Goal: Consume media (video, audio): Consume media (video, audio)

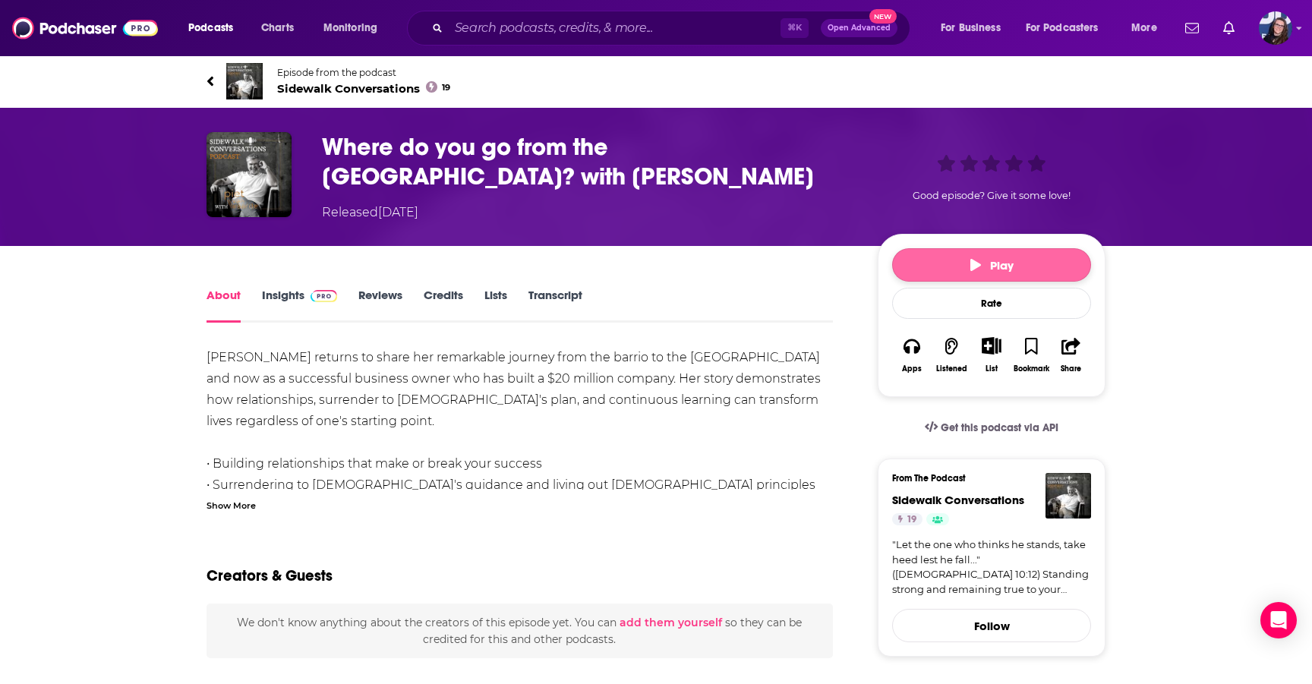
click at [995, 257] on button "Play" at bounding box center [991, 264] width 199 height 33
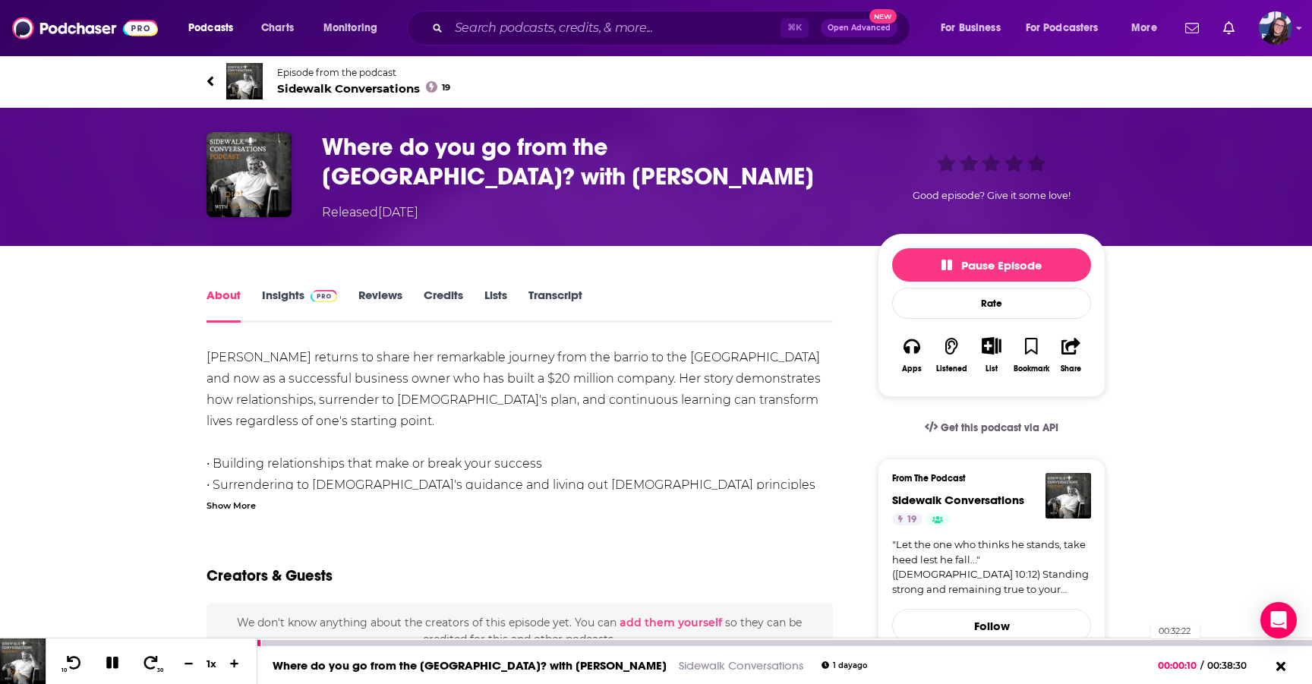
click at [1143, 641] on div at bounding box center [784, 643] width 1054 height 6
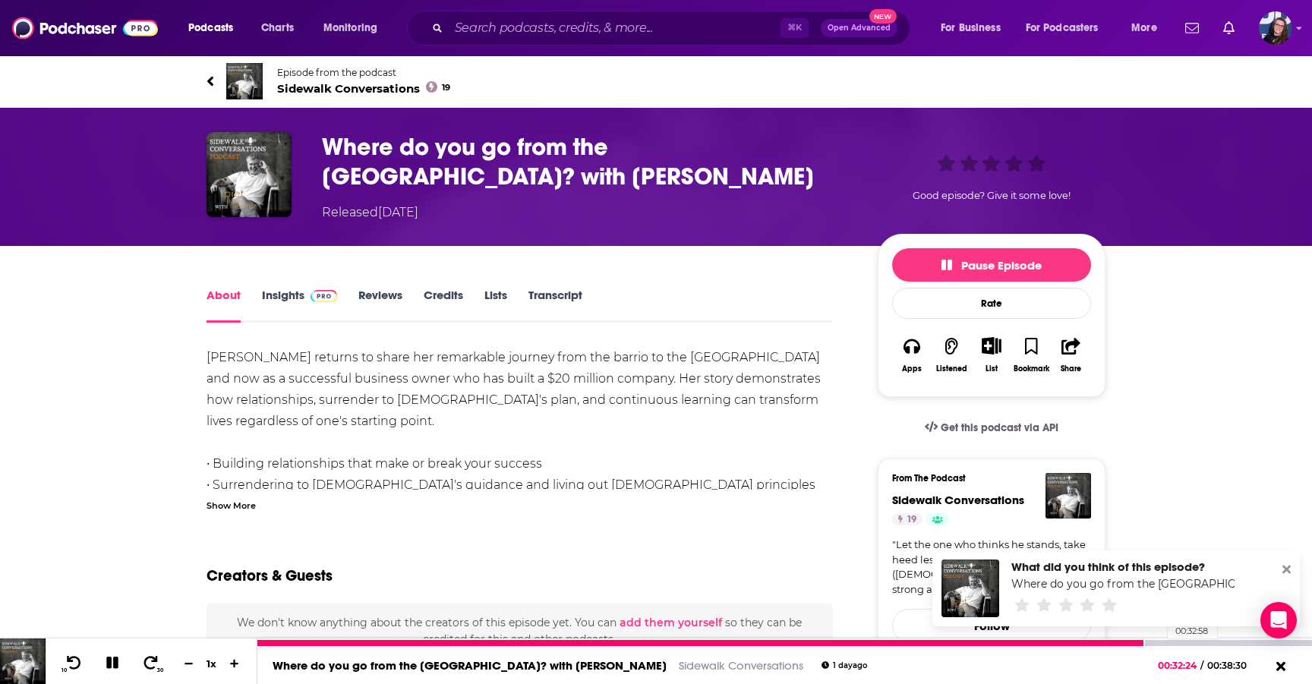
click at [1160, 641] on div at bounding box center [784, 643] width 1054 height 6
click at [115, 658] on icon at bounding box center [112, 663] width 12 height 12
click at [113, 655] on button at bounding box center [112, 663] width 27 height 19
click at [1223, 642] on div "00:35:16" at bounding box center [784, 643] width 1054 height 6
click at [1255, 642] on div at bounding box center [784, 643] width 1054 height 6
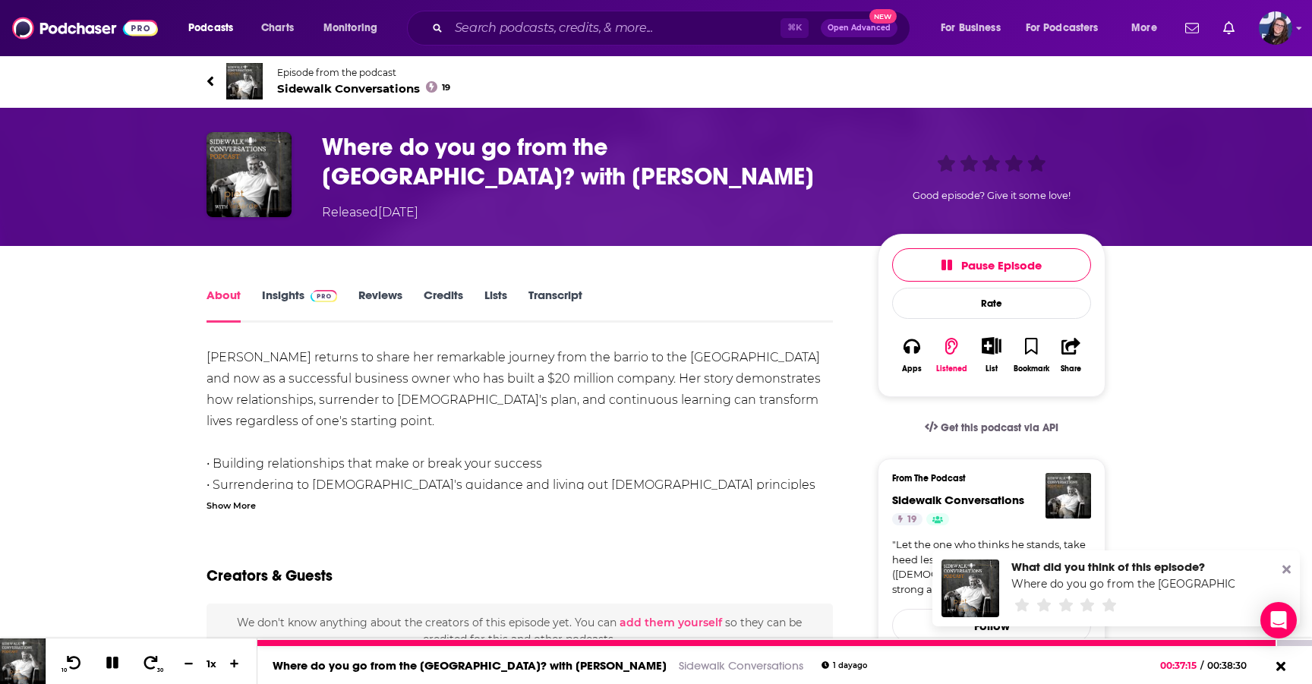
click at [116, 655] on button at bounding box center [112, 663] width 27 height 19
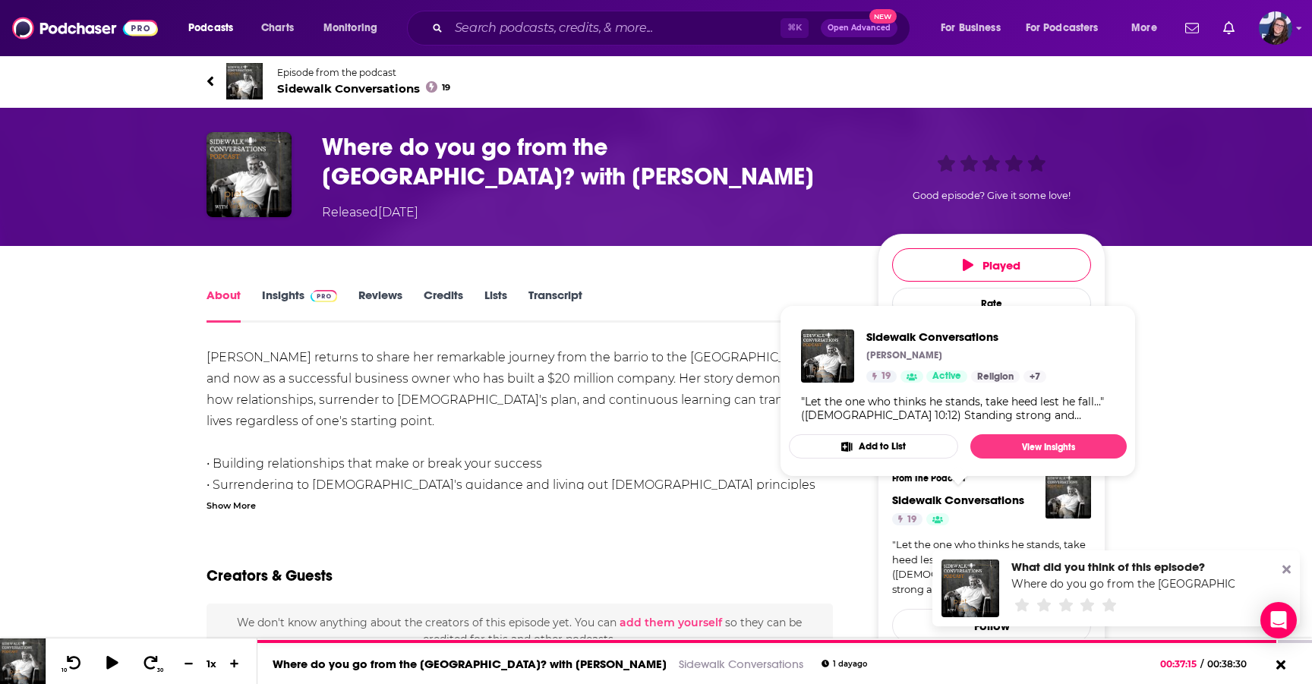
click at [966, 496] on span "Sidewalk Conversations" at bounding box center [958, 500] width 132 height 14
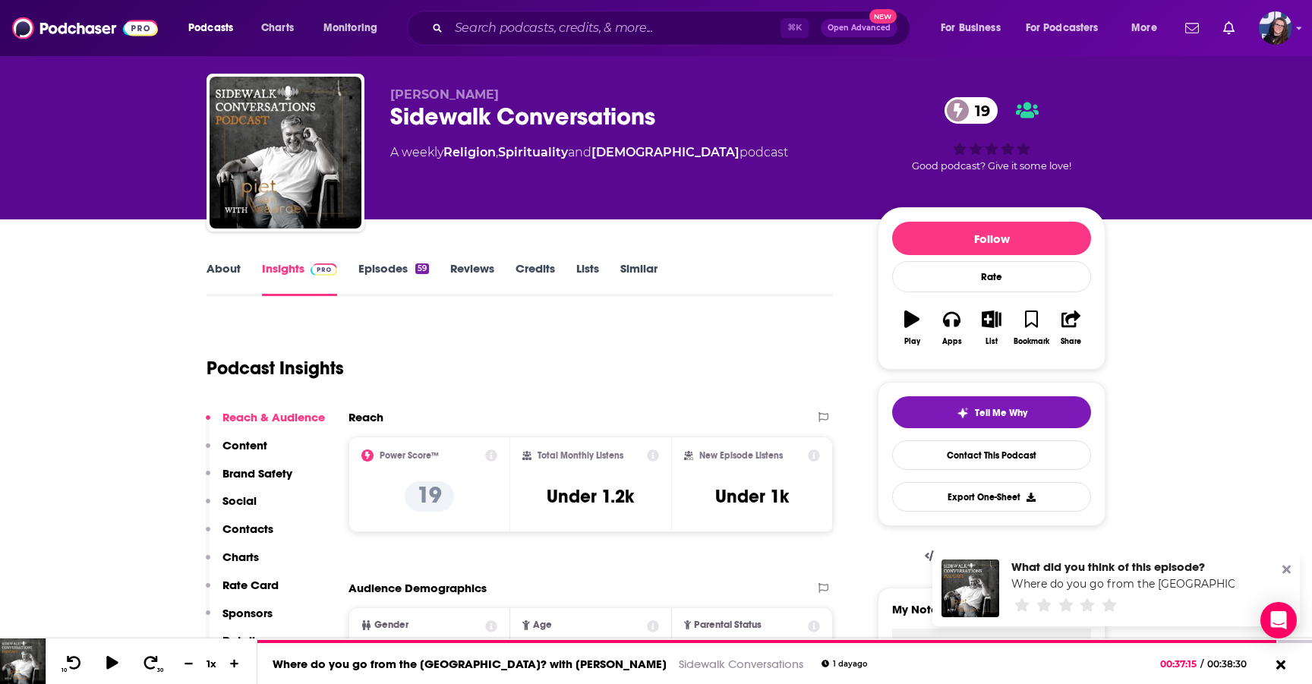
scroll to position [30, 0]
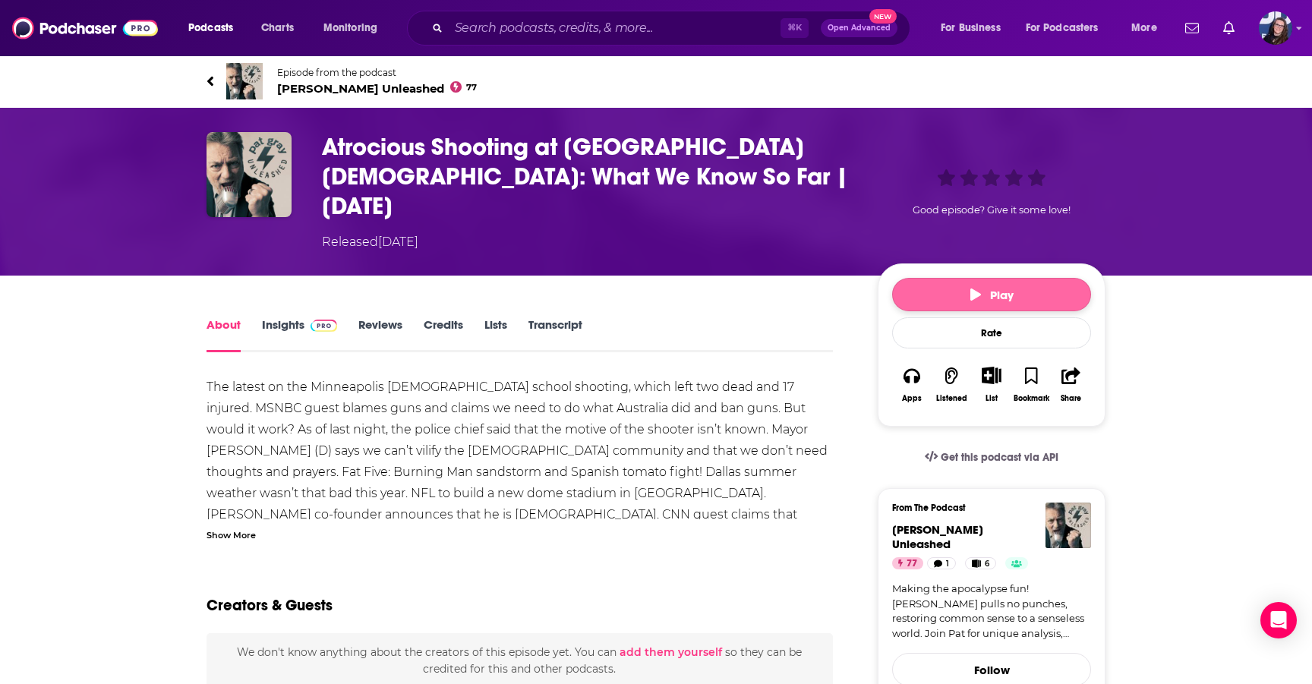
click at [998, 288] on span "Play" at bounding box center [991, 295] width 43 height 14
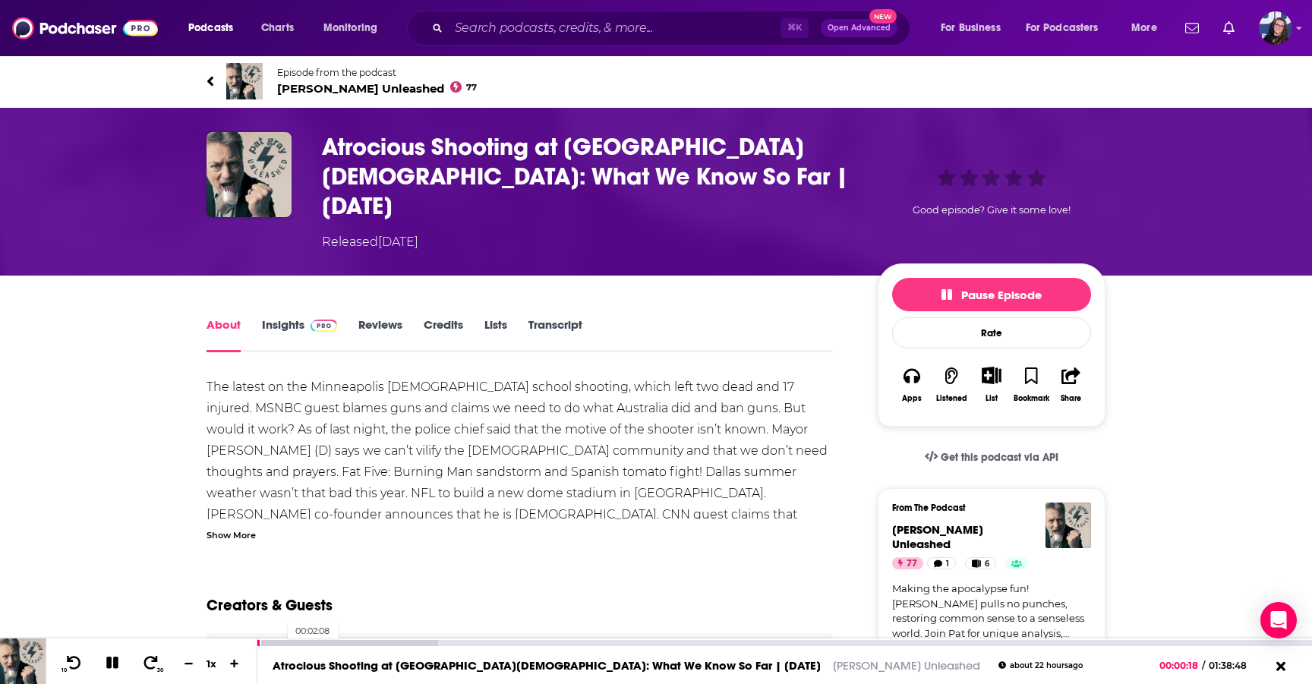
click at [280, 644] on div at bounding box center [347, 643] width 180 height 6
click at [271, 642] on div at bounding box center [269, 643] width 24 height 6
click at [268, 643] on div at bounding box center [264, 643] width 14 height 6
click at [265, 644] on div at bounding box center [262, 643] width 11 height 6
click at [263, 644] on div at bounding box center [261, 643] width 8 height 6
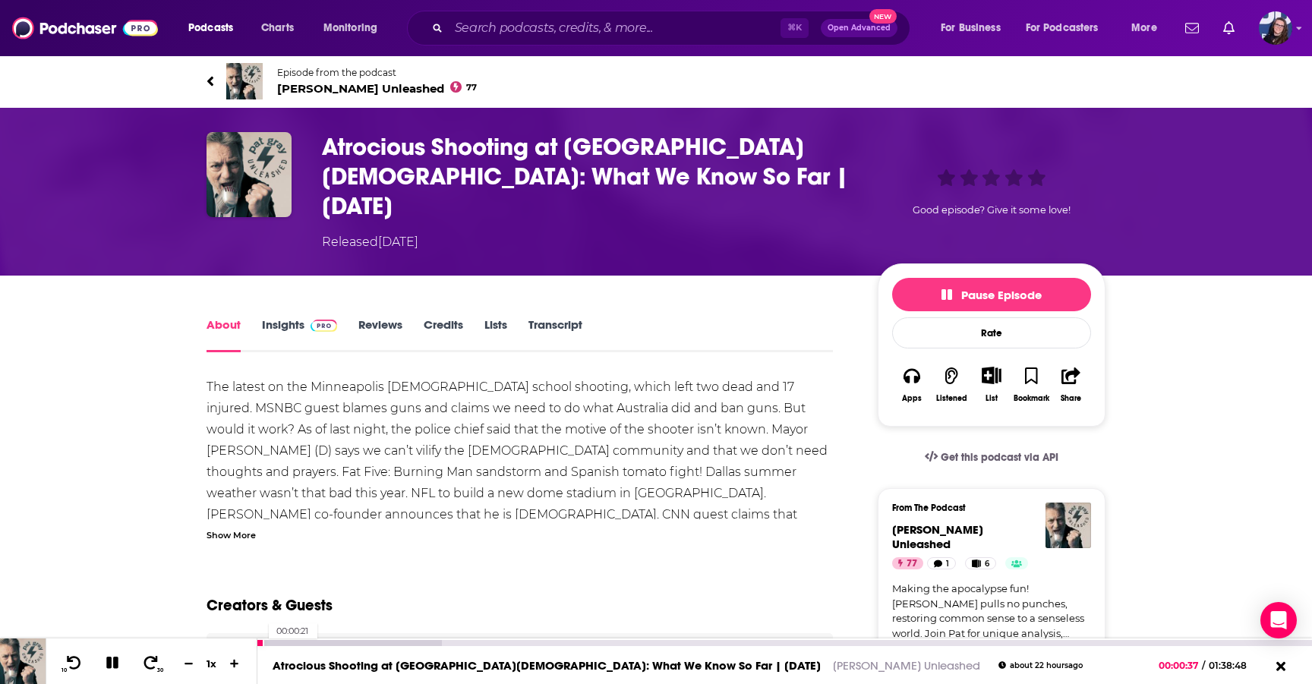
click at [262, 643] on div at bounding box center [260, 643] width 7 height 6
click at [706, 642] on div "00:42:03" at bounding box center [784, 643] width 1054 height 6
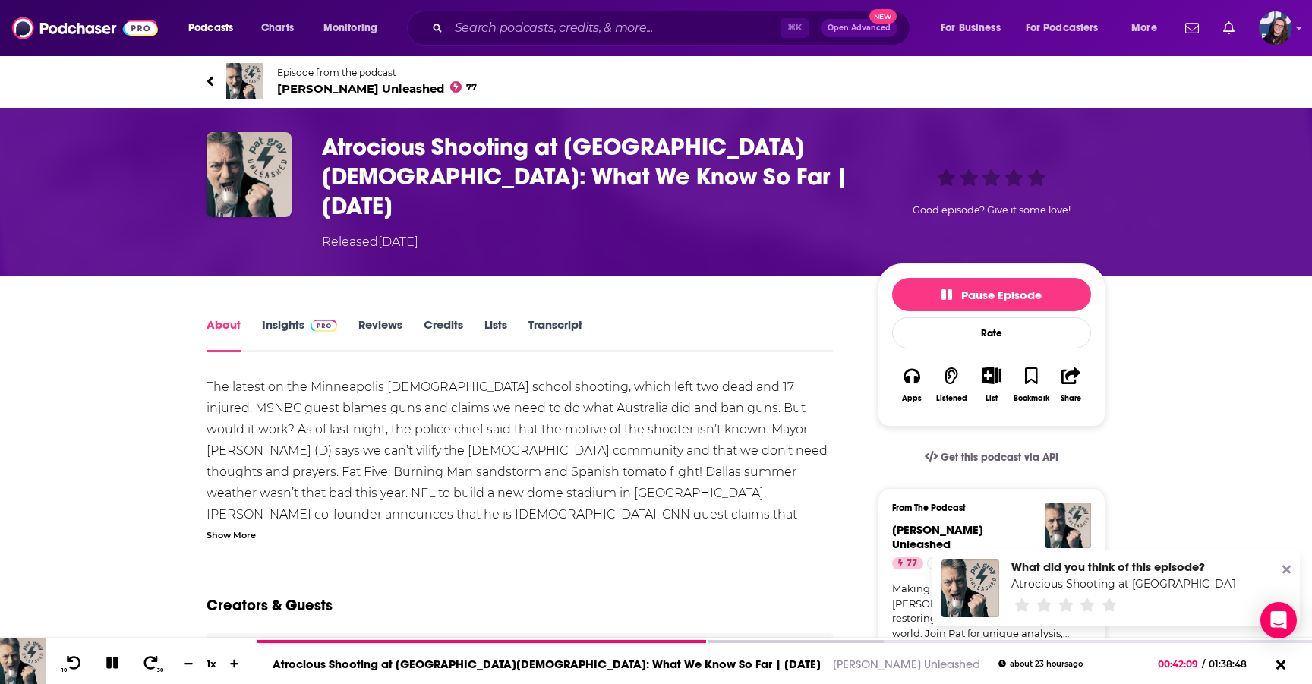
click at [1288, 566] on icon at bounding box center [1286, 569] width 8 height 12
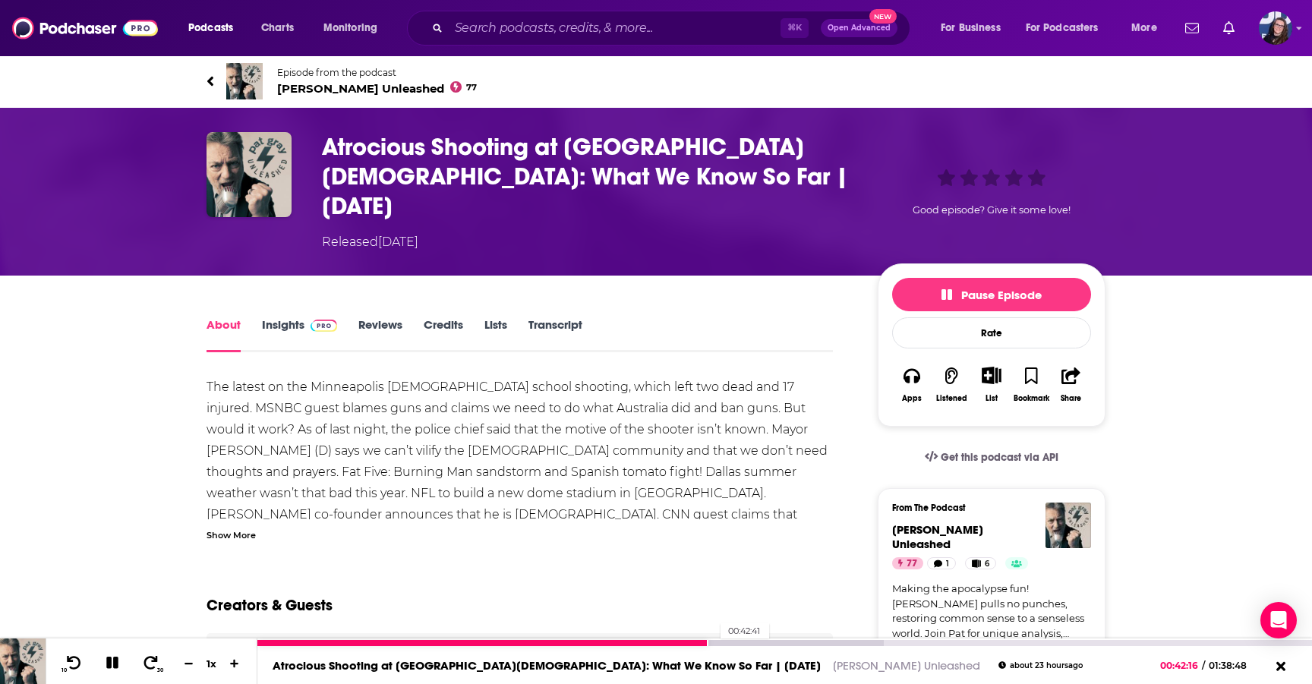
click at [713, 643] on div at bounding box center [570, 643] width 626 height 6
click at [694, 643] on div at bounding box center [490, 643] width 467 height 6
click at [688, 642] on div at bounding box center [475, 643] width 436 height 6
click at [675, 641] on div at bounding box center [473, 643] width 432 height 6
click at [111, 659] on icon at bounding box center [112, 663] width 12 height 12
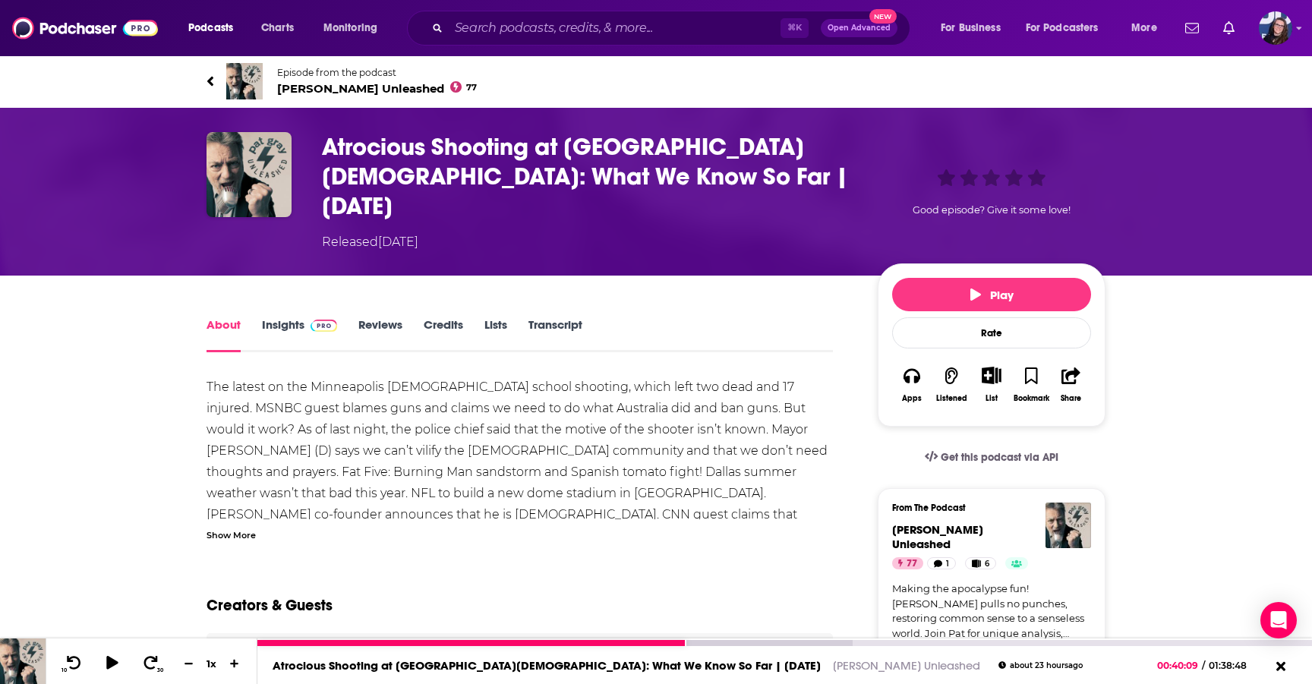
click at [111, 659] on icon at bounding box center [112, 663] width 12 height 14
click at [74, 657] on icon at bounding box center [74, 663] width 14 height 14
click at [112, 659] on icon at bounding box center [112, 663] width 17 height 14
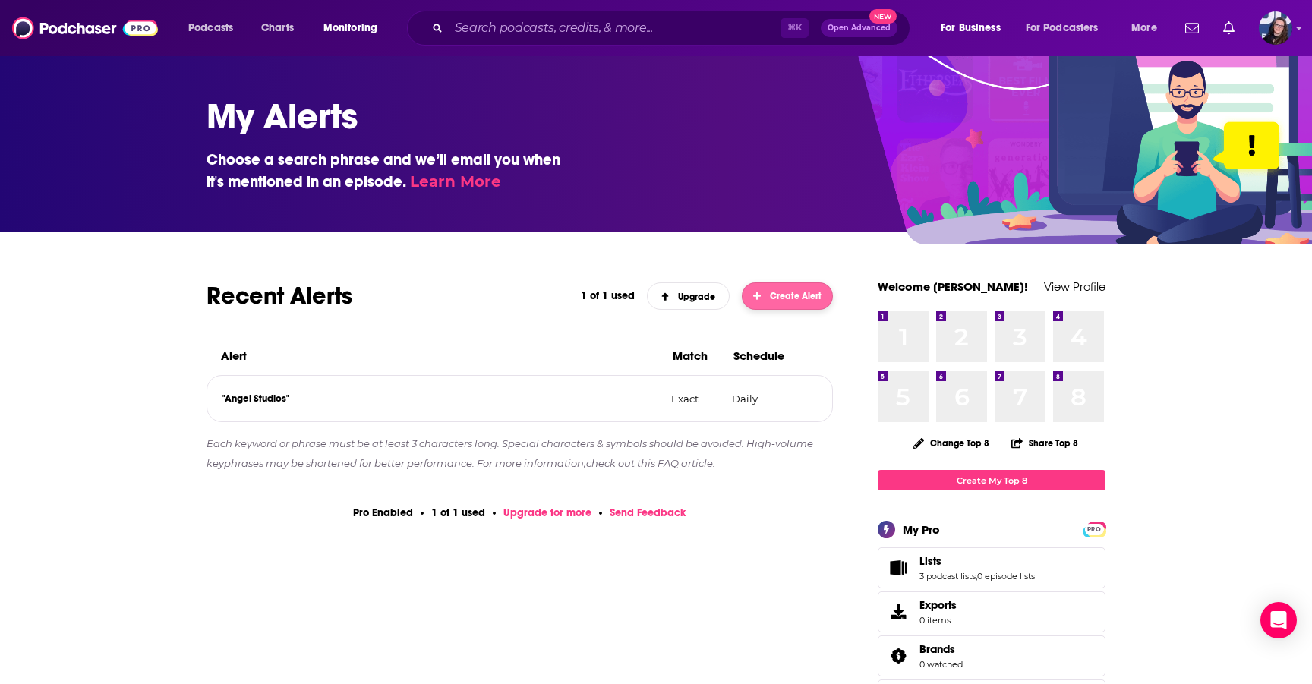
click at [768, 293] on span "Create Alert" at bounding box center [787, 296] width 69 height 11
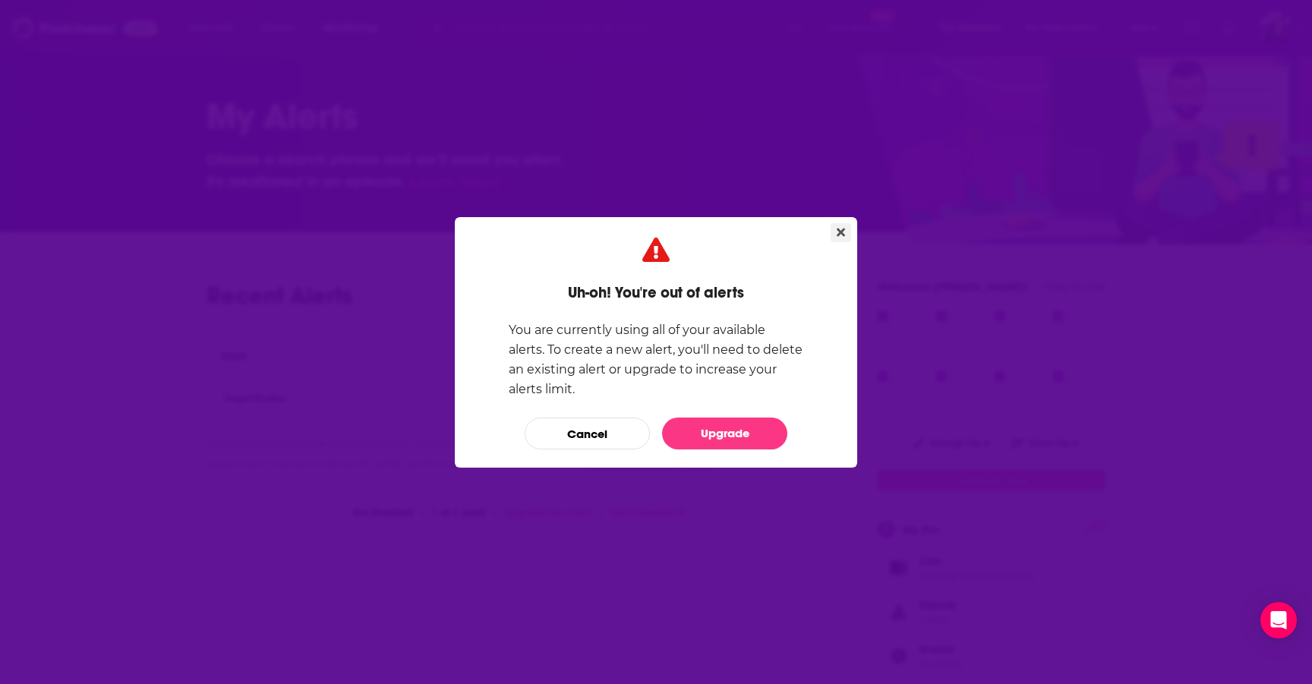
click at [842, 232] on icon "Close" at bounding box center [840, 232] width 8 height 8
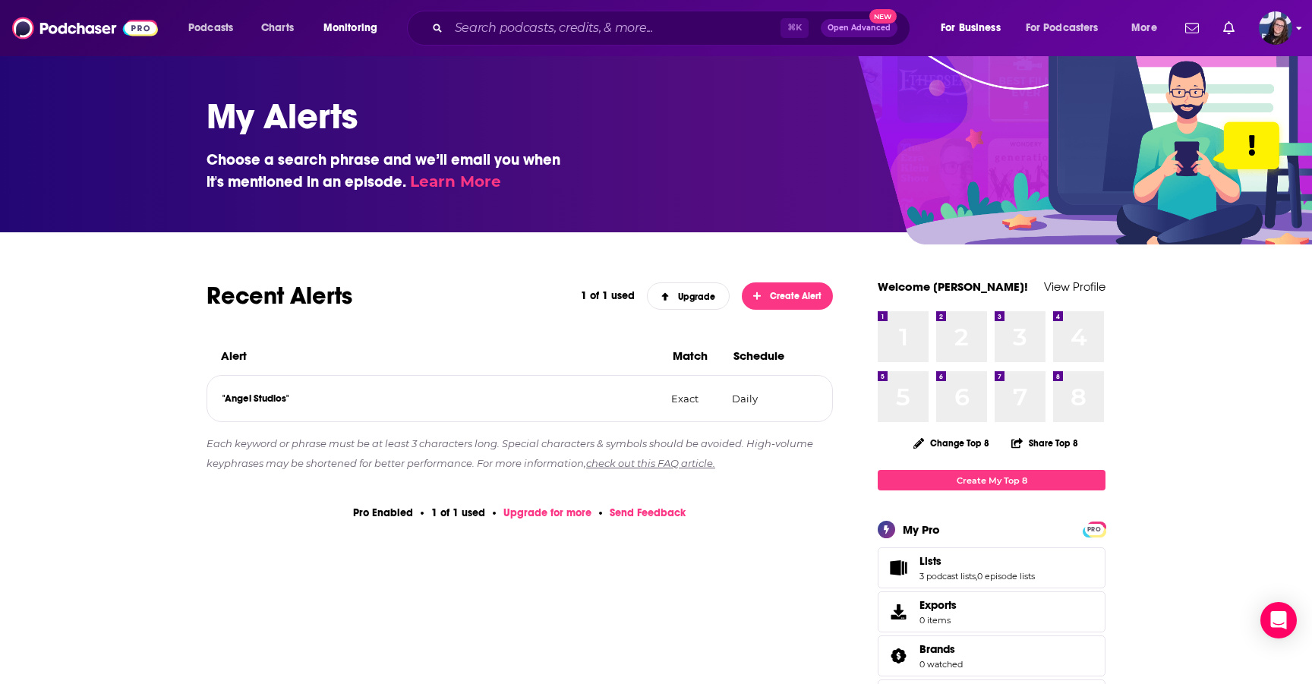
click at [1273, 30] on img "Logged in as CallieDaruk" at bounding box center [1275, 27] width 33 height 33
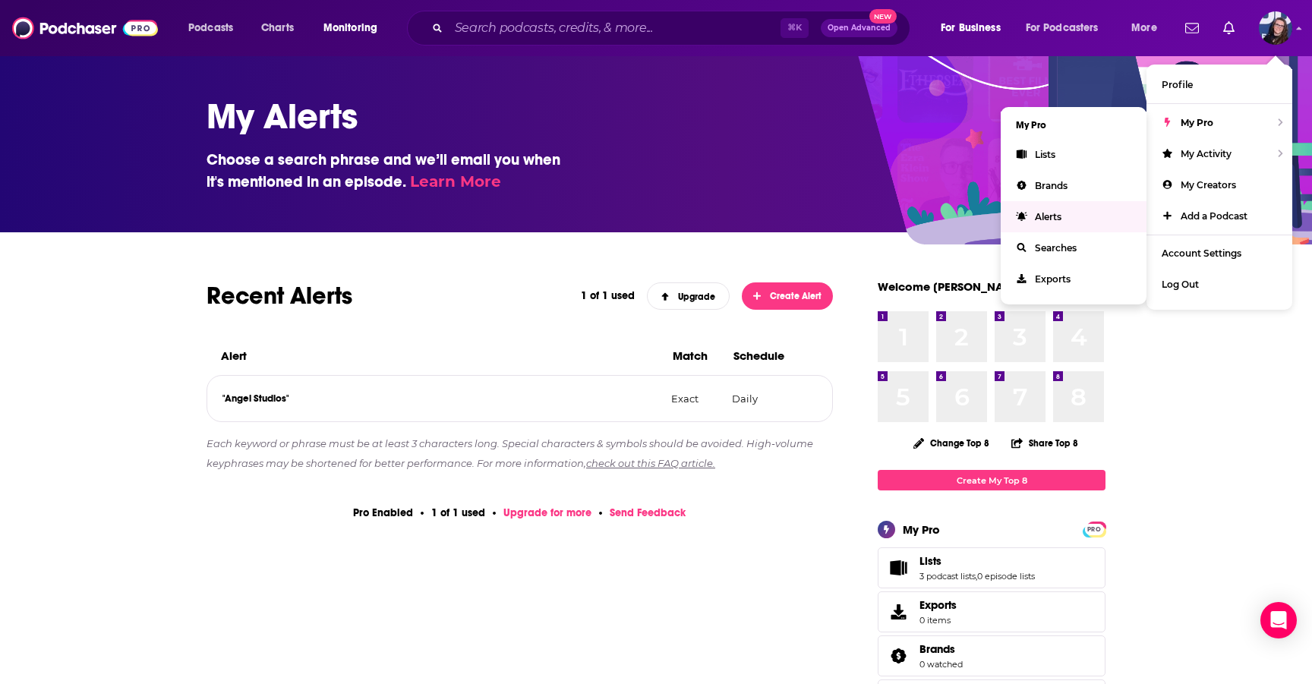
click at [1047, 213] on span "Alerts" at bounding box center [1048, 216] width 27 height 11
